Goal: Task Accomplishment & Management: Manage account settings

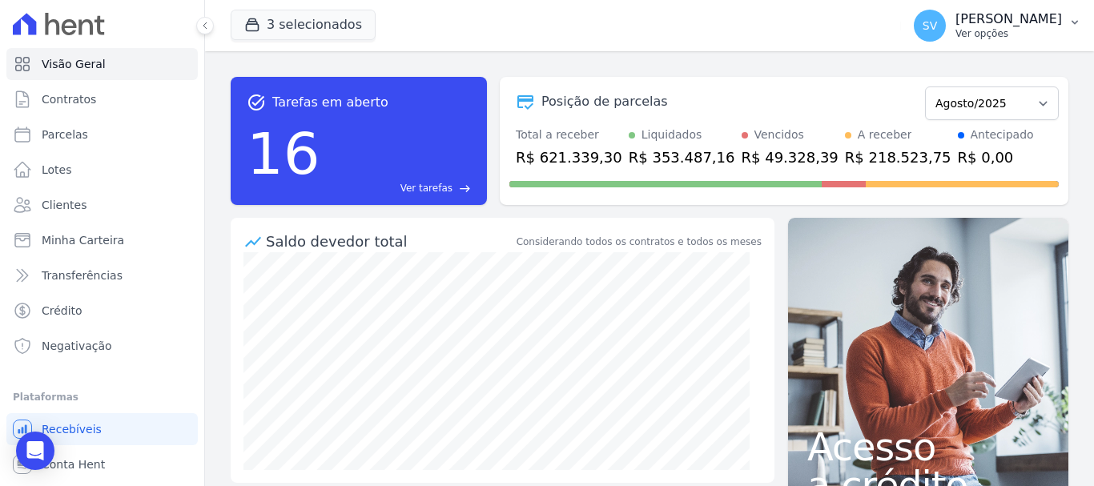
click at [955, 15] on p "[PERSON_NAME]" at bounding box center [1008, 19] width 106 height 16
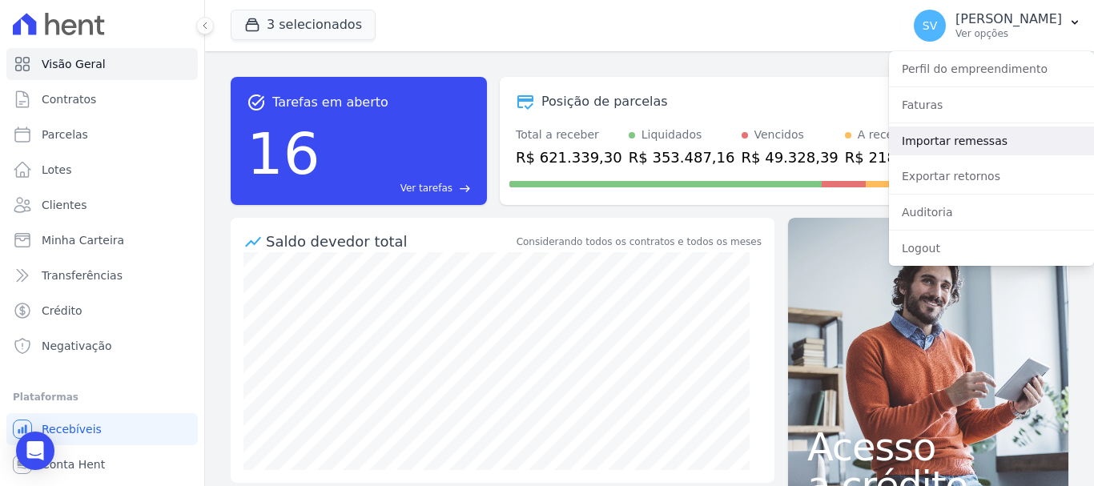
click at [956, 147] on link "Importar remessas" at bounding box center [991, 140] width 205 height 29
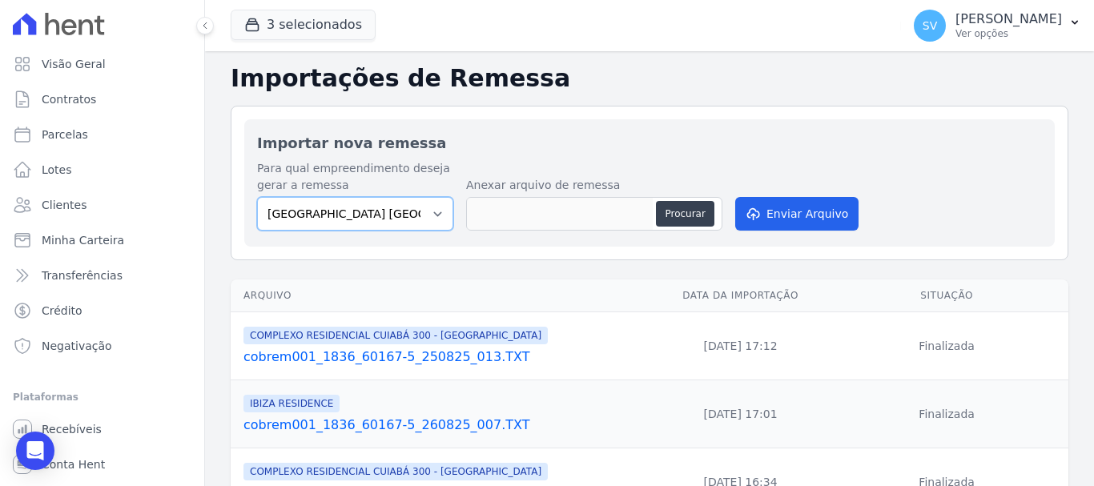
click at [395, 208] on select "BAHAMAS EAST VILLAGE COMPLEXO RESIDENCIAL CUIABÁ 300 - JOÃO DE BARRO IBIZA RESI…" at bounding box center [355, 214] width 196 height 34
select select "a999329b-d322-46c5-b2df-9163b092fb9b"
click at [257, 197] on select "BAHAMAS EAST VILLAGE COMPLEXO RESIDENCIAL CUIABÁ 300 - JOÃO DE BARRO IBIZA RESI…" at bounding box center [355, 214] width 196 height 34
click at [696, 202] on button "Procurar" at bounding box center [685, 214] width 58 height 26
type input "cobrem001_1836_60167-5_260825_008.TXT"
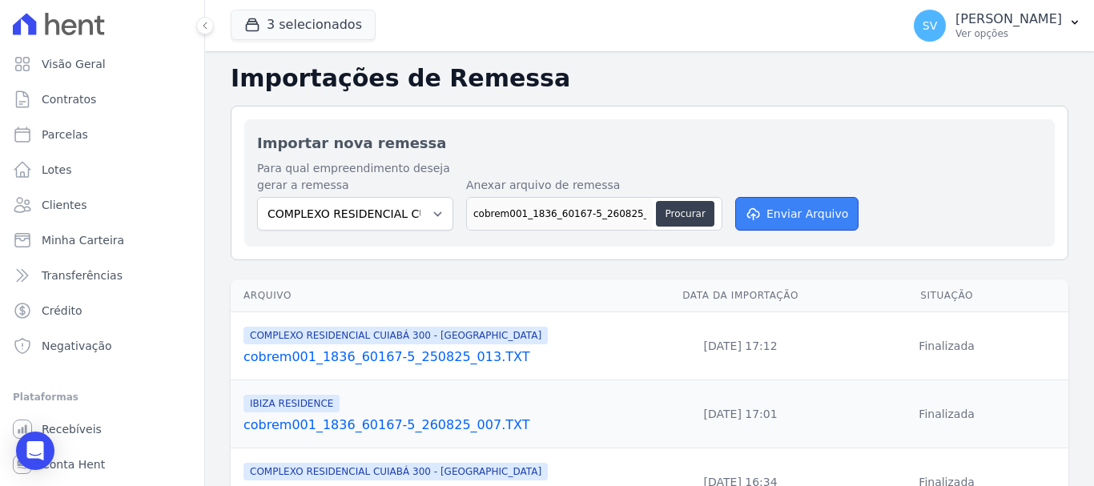
click at [762, 228] on button "Enviar Arquivo" at bounding box center [796, 214] width 123 height 34
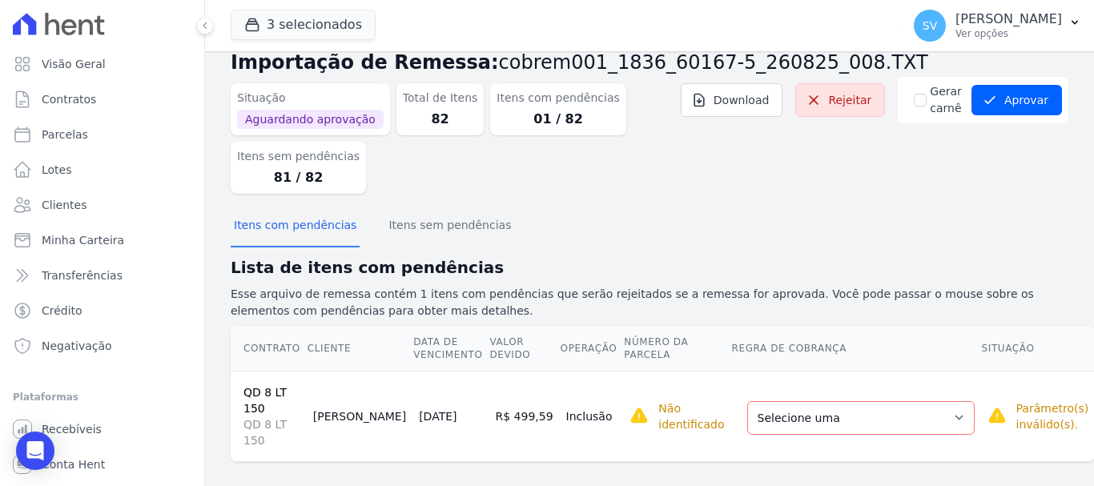
scroll to position [48, 0]
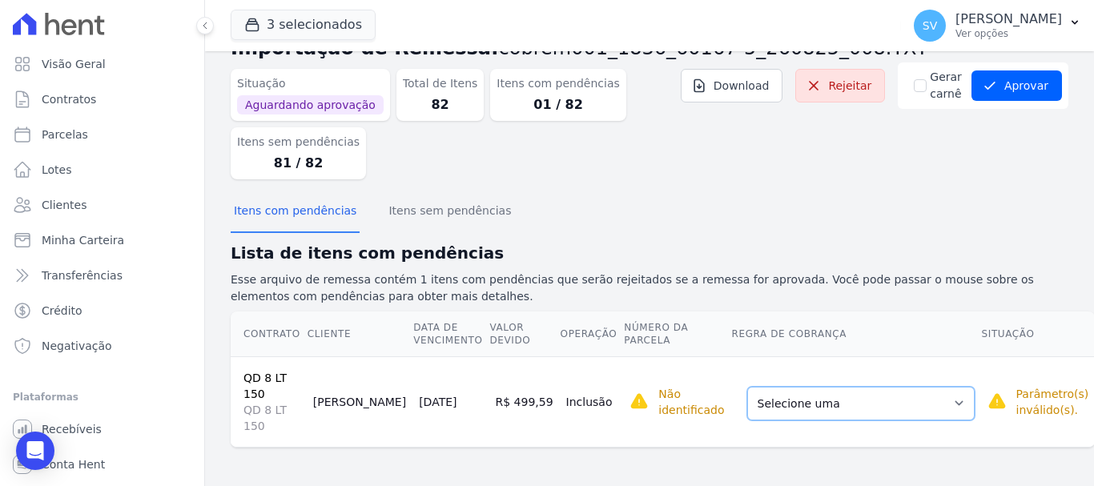
click at [799, 409] on select "Selecione uma Nova Parcela Avulsa Parcela Avulsa Existente Parcela Normal (38 X…" at bounding box center [860, 404] width 227 height 34
drag, startPoint x: 784, startPoint y: 251, endPoint x: 811, endPoint y: 235, distance: 32.0
click at [789, 248] on h2 "Lista de itens com pendências" at bounding box center [649, 253] width 837 height 24
click at [864, 401] on select "Selecione uma Nova Parcela Avulsa Parcela Avulsa Existente Parcela Normal (38 X…" at bounding box center [860, 404] width 227 height 34
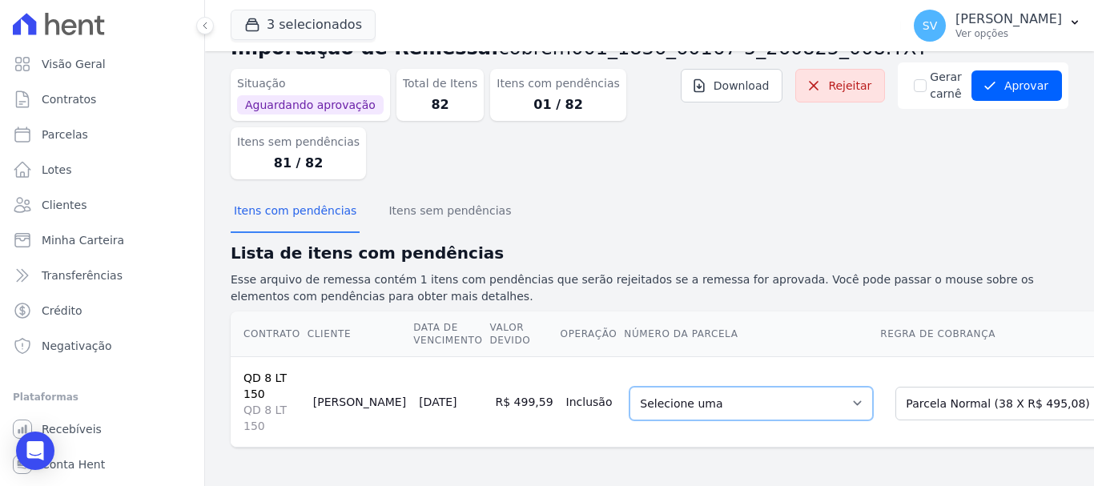
click at [699, 405] on select "Selecione uma 7 - [DATE] - R$ 495,08 - Agendado 8 - [DATE] - R$ 495,08 - Agenda…" at bounding box center [750, 404] width 243 height 34
click at [400, 212] on button "Itens sem pendências" at bounding box center [449, 212] width 129 height 42
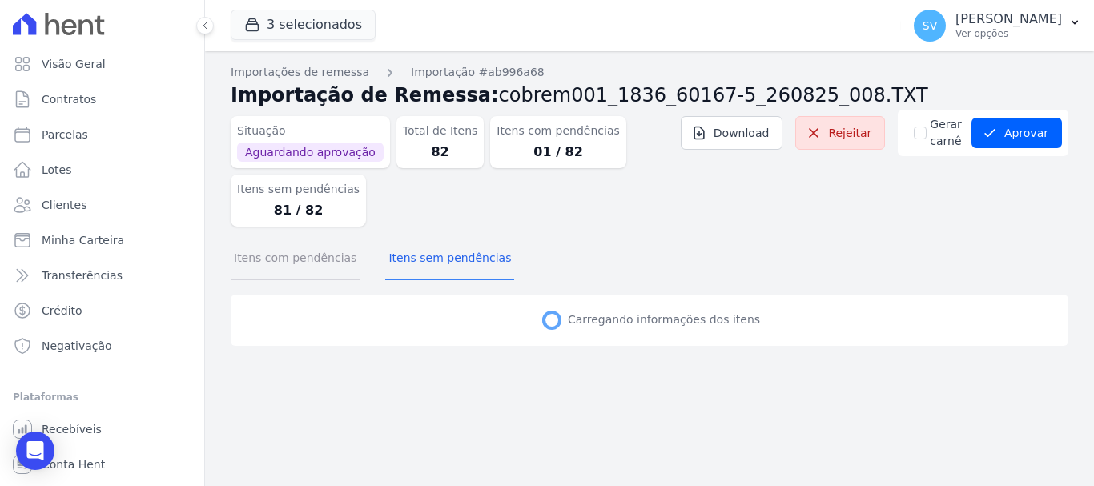
click at [311, 259] on button "Itens com pendências" at bounding box center [295, 260] width 129 height 42
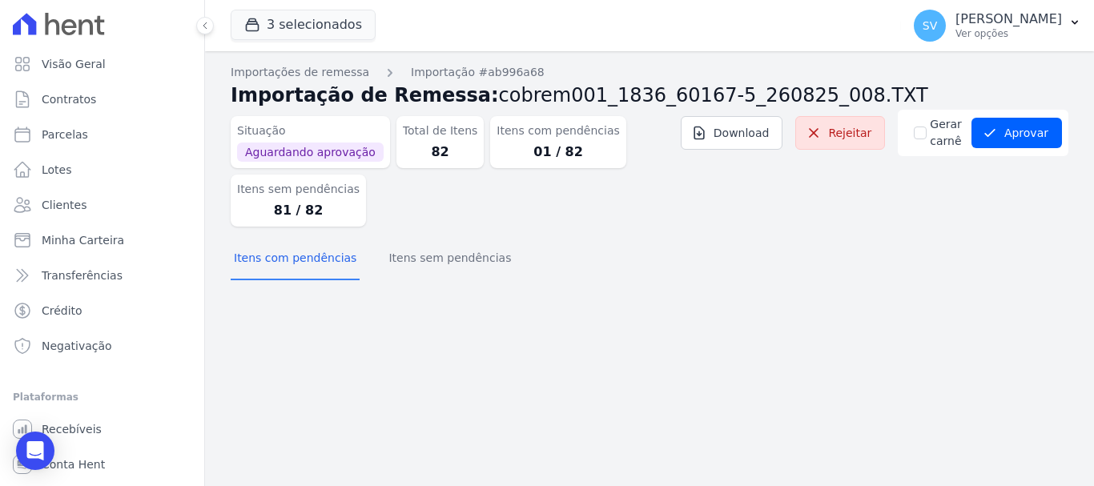
drag, startPoint x: 551, startPoint y: 220, endPoint x: 544, endPoint y: 227, distance: 10.2
click at [551, 222] on dl "Situação Aguardando aprovação Total de Itens 82 Itens com pendências 01 / 82 It…" at bounding box center [475, 168] width 488 height 117
click at [997, 130] on icon "submit" at bounding box center [989, 133] width 16 height 16
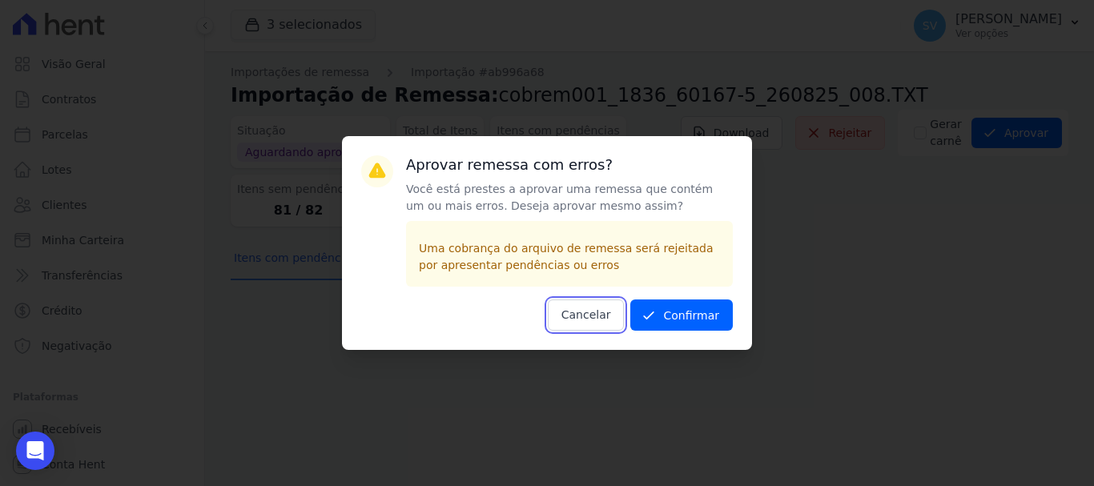
click at [591, 316] on button "Cancelar" at bounding box center [586, 314] width 77 height 31
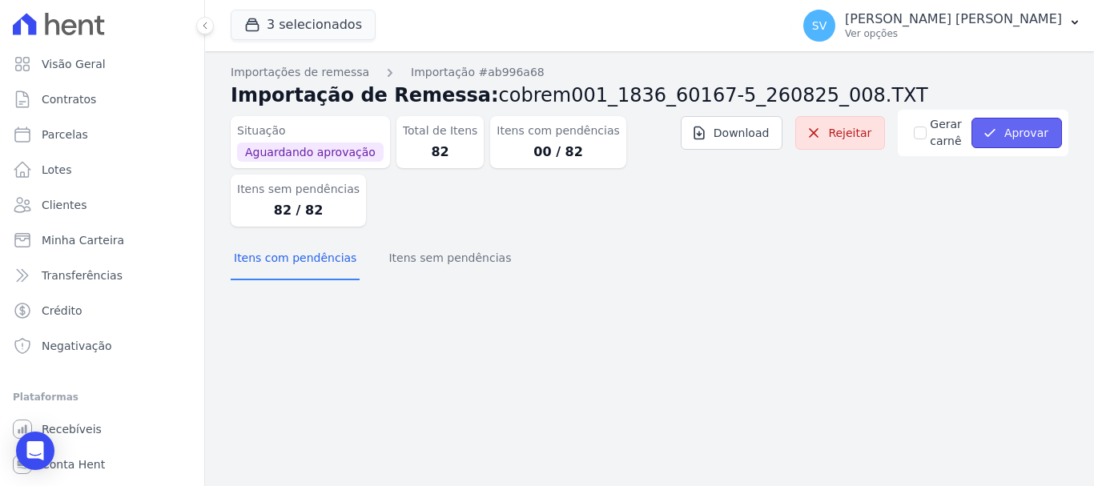
click at [1022, 133] on button "Aprovar" at bounding box center [1016, 133] width 90 height 30
